Goal: Information Seeking & Learning: Learn about a topic

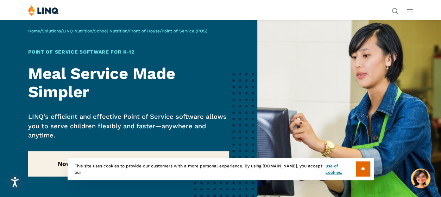
click at [335, 89] on span "School Nutrition" at bounding box center [351, 87] width 33 height 5
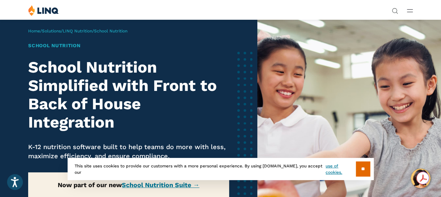
click at [335, 74] on span "NEW" at bounding box center [340, 71] width 10 height 5
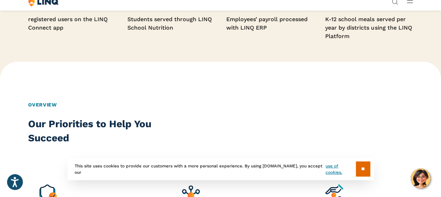
scroll to position [456, 0]
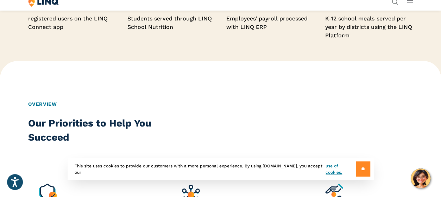
click at [366, 173] on input "**" at bounding box center [363, 168] width 14 height 15
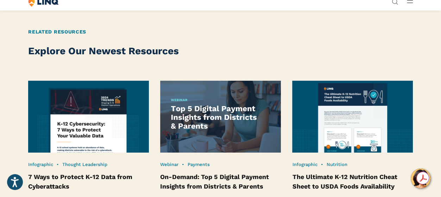
scroll to position [1288, 0]
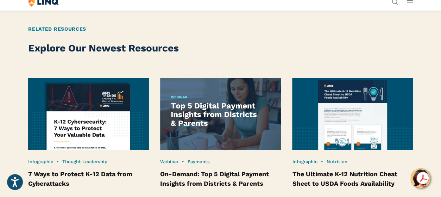
click at [74, 132] on img at bounding box center [88, 113] width 133 height 79
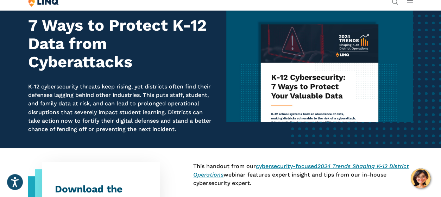
scroll to position [49, 0]
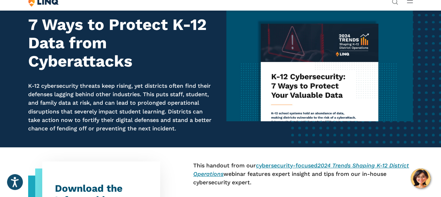
click at [316, 28] on span "Experience" at bounding box center [330, 31] width 29 height 7
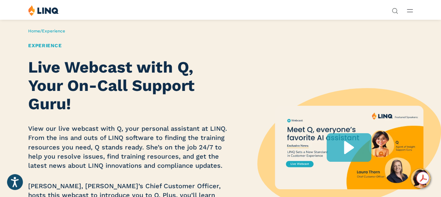
click at [335, 104] on span "State Nutrition" at bounding box center [350, 102] width 31 height 5
click at [339, 116] on span "State S-EBT Programs" at bounding box center [362, 118] width 46 height 5
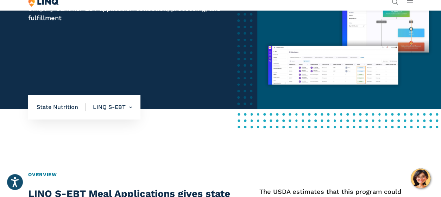
scroll to position [123, 0]
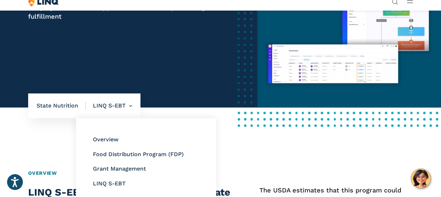
click at [109, 118] on li "LINQ S-EBT Overview Food Distribution Program (FDP) Grant Management LINQ S-EBT" at bounding box center [109, 105] width 46 height 25
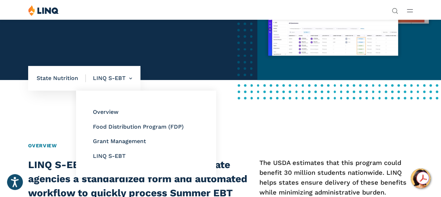
scroll to position [150, 0]
